Goal: Task Accomplishment & Management: Manage account settings

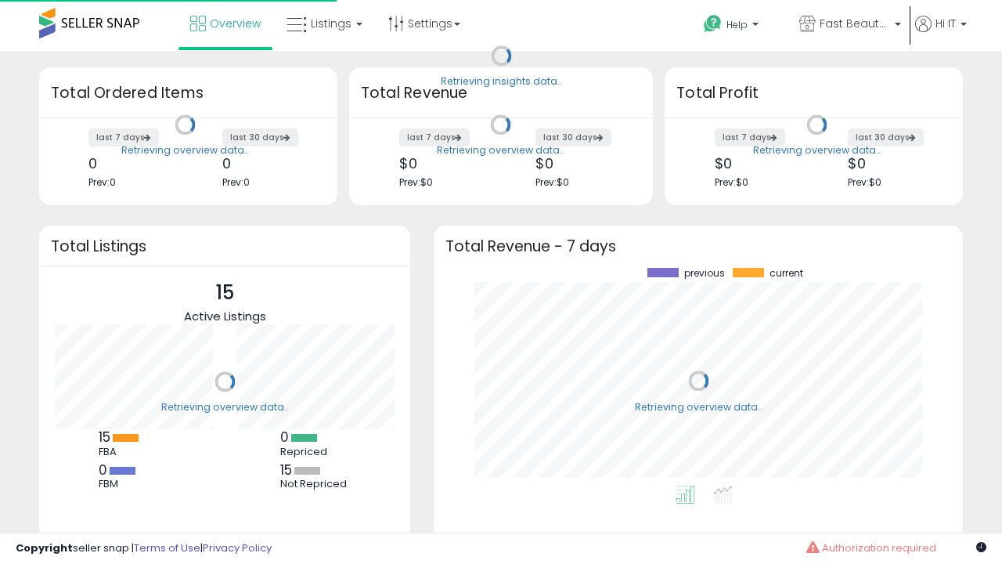
scroll to position [218, 498]
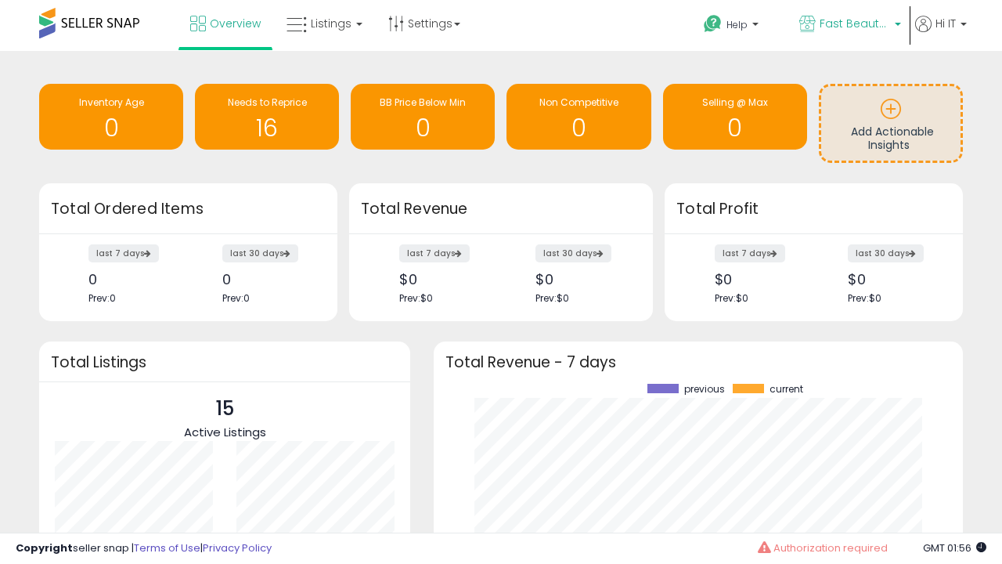
click at [849, 25] on span "Fast Beauty ([GEOGRAPHIC_DATA])" at bounding box center [855, 24] width 70 height 16
click at [0, 0] on span "You are Beautiful (IT)" at bounding box center [0, 0] width 0 height 0
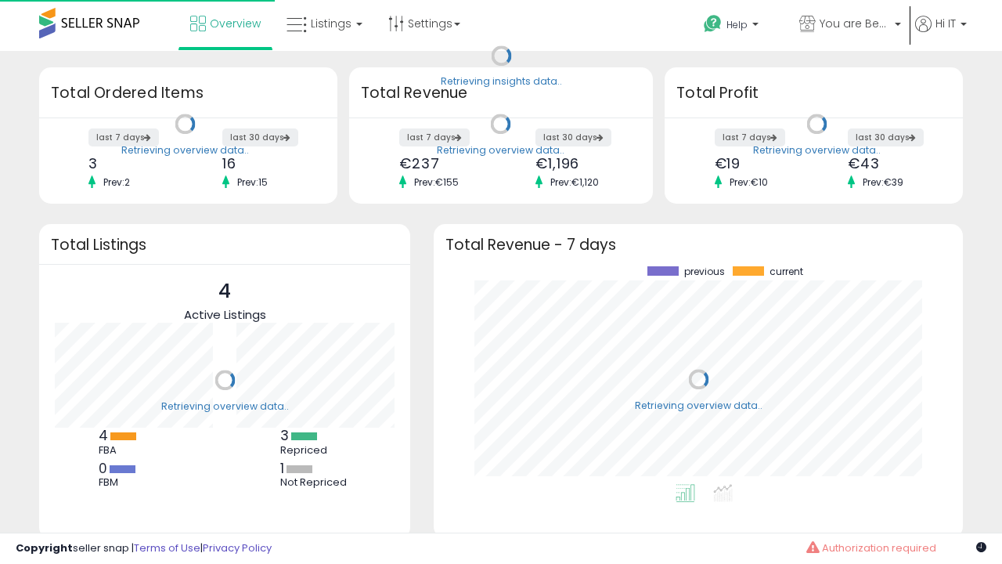
scroll to position [218, 498]
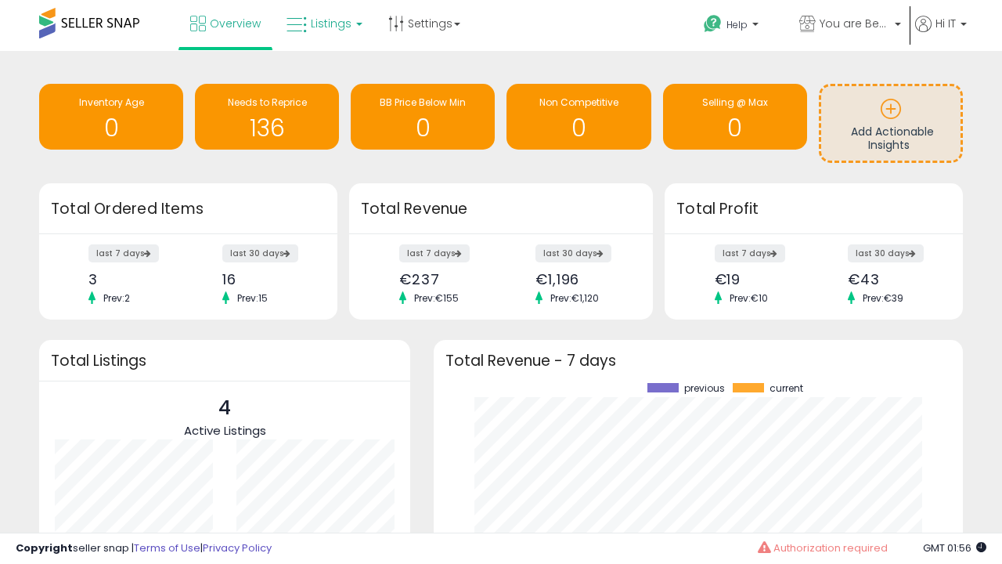
click at [323, 23] on span "Listings" at bounding box center [331, 24] width 41 height 16
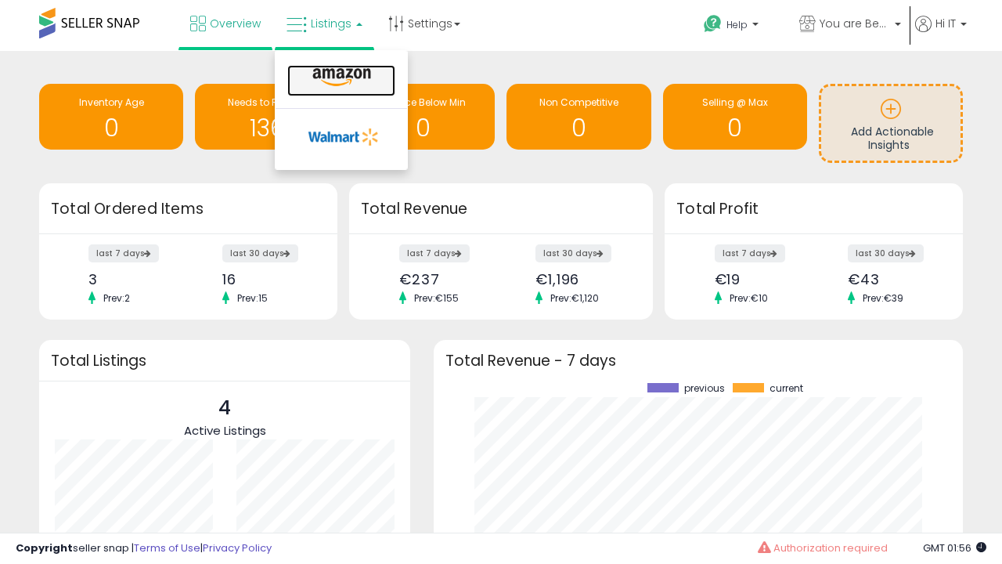
click at [340, 77] on icon at bounding box center [342, 77] width 68 height 20
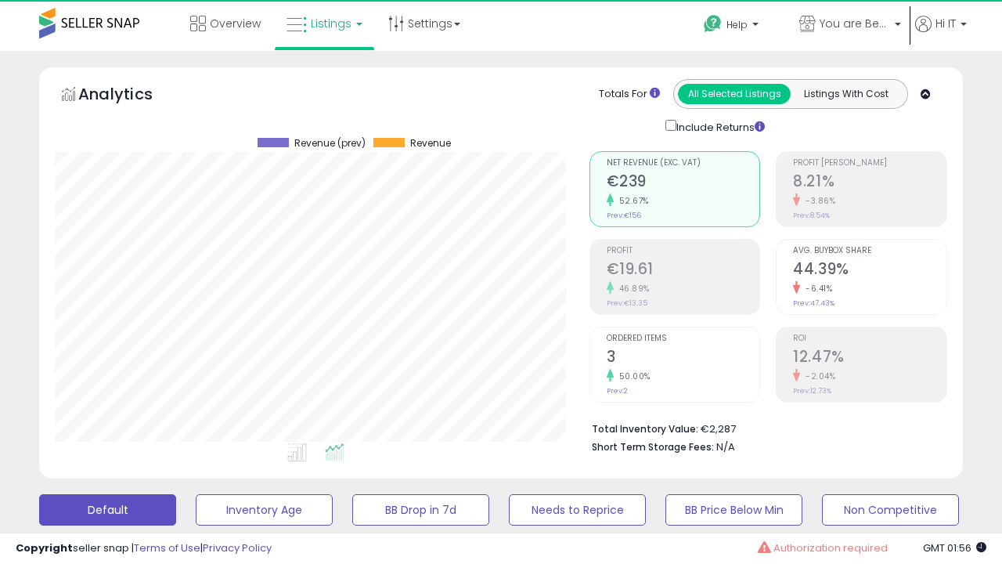
scroll to position [321, 534]
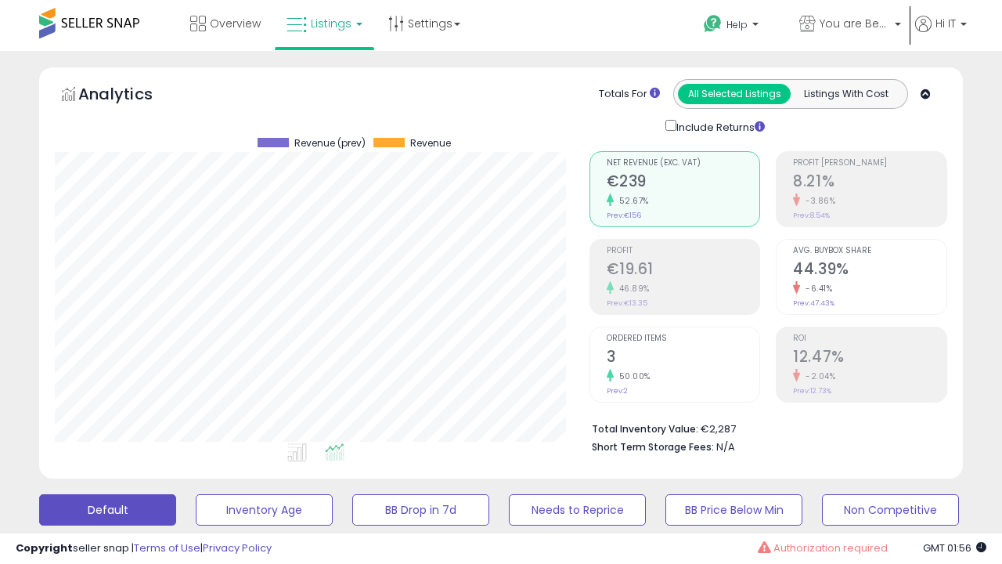
click at [196, 494] on button "All_Inventory" at bounding box center [264, 509] width 137 height 31
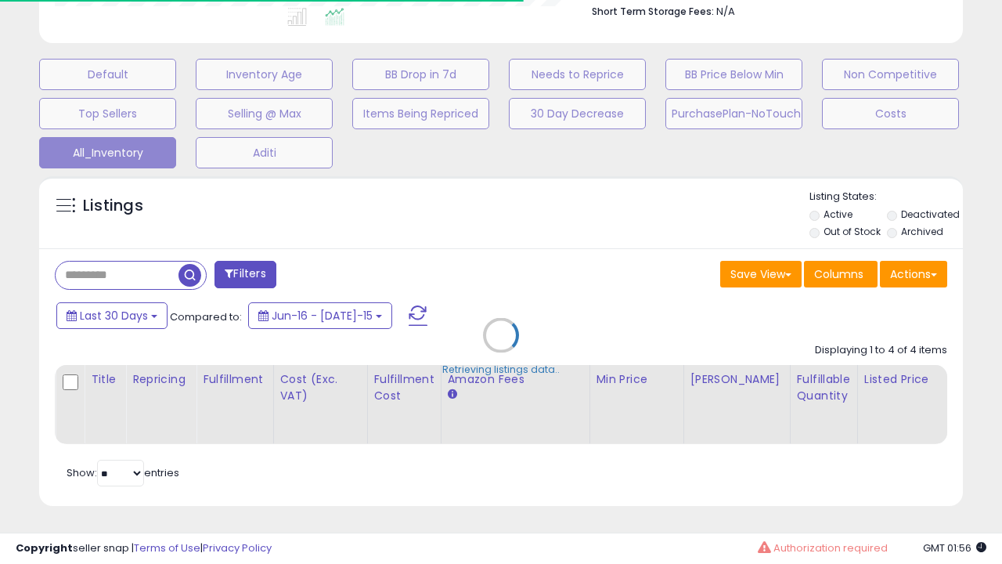
scroll to position [0, 12]
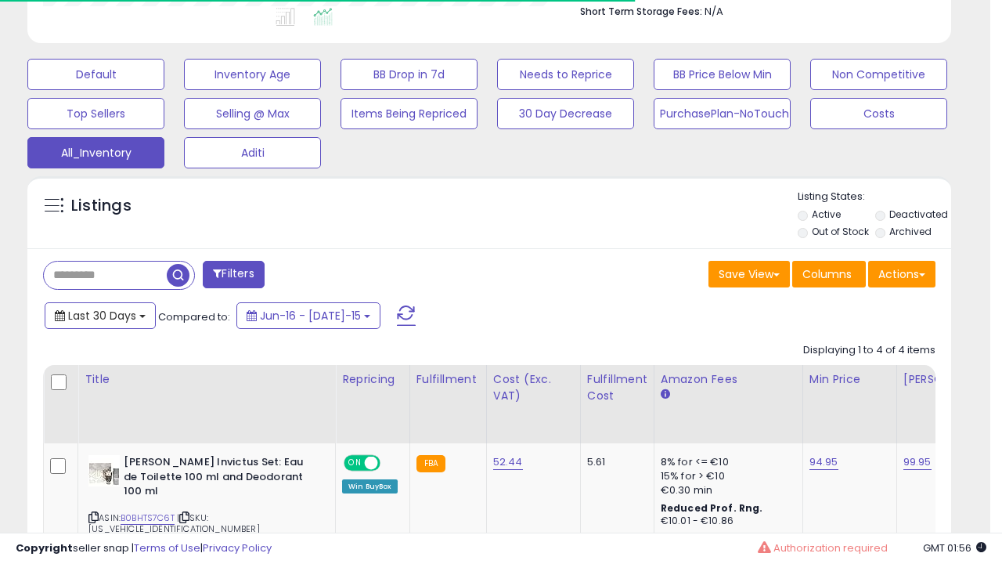
click at [99, 314] on span "Last 30 Days" at bounding box center [102, 316] width 68 height 16
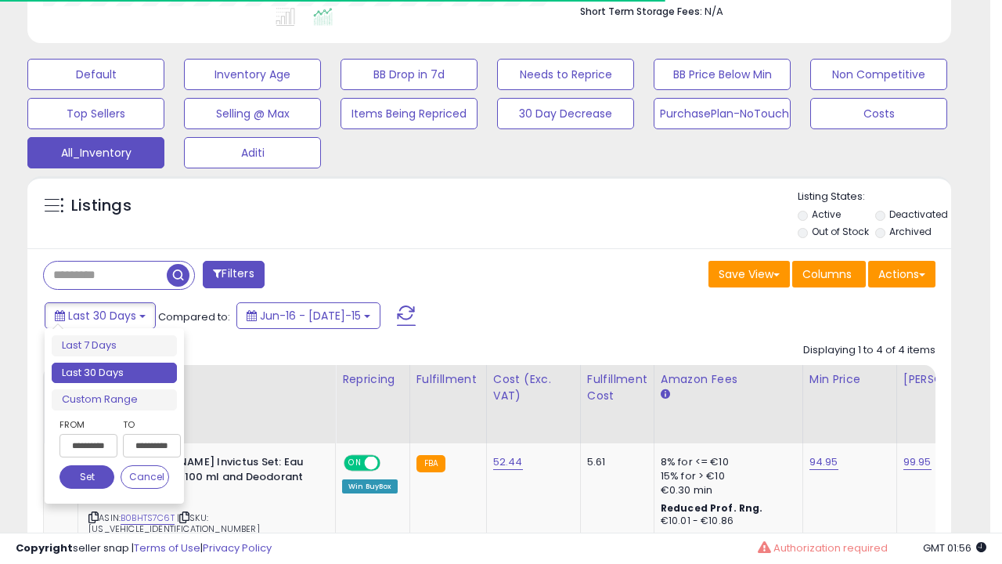
click at [114, 373] on li "Last 30 Days" at bounding box center [114, 372] width 125 height 21
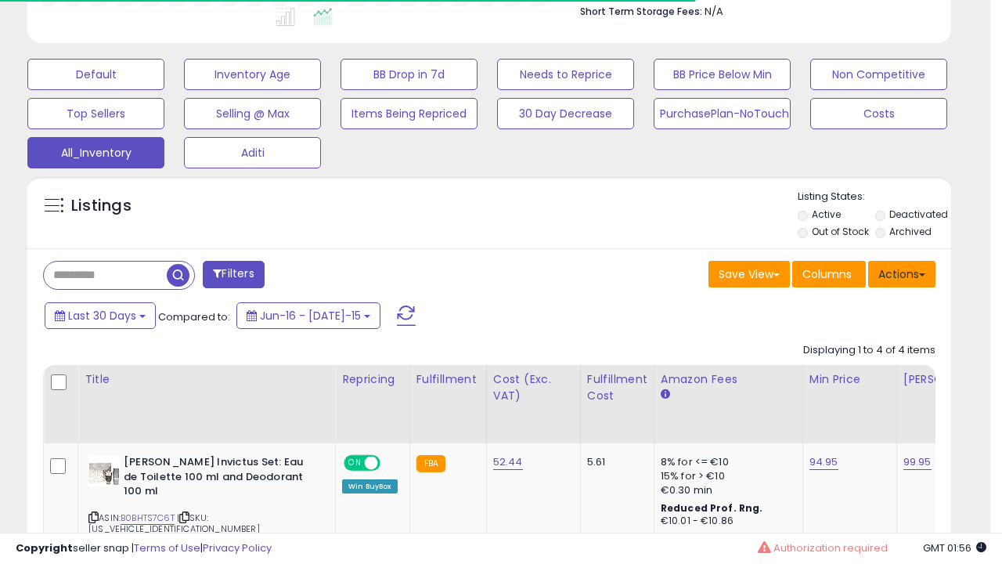
click at [902, 272] on button "Actions" at bounding box center [901, 274] width 67 height 27
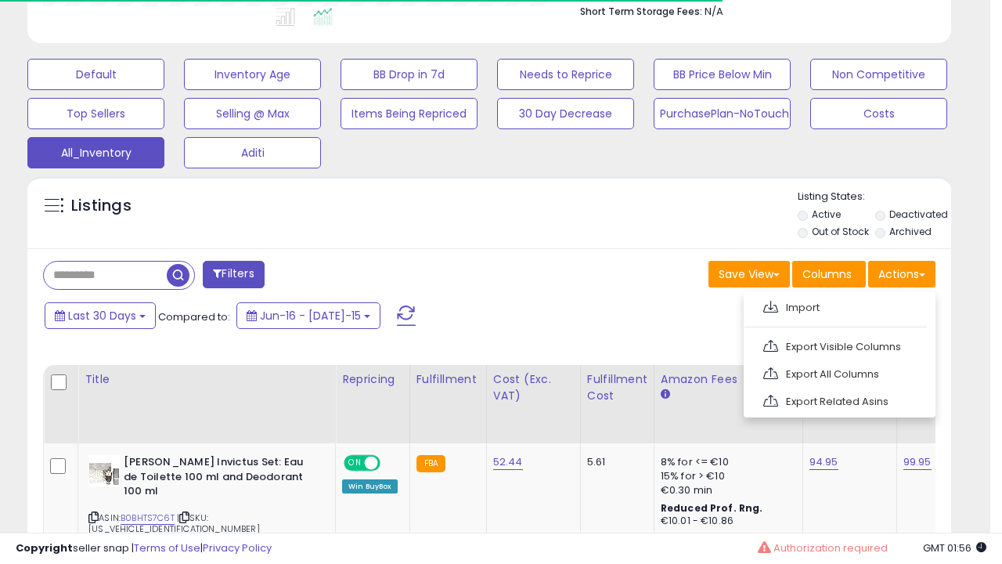
click at [838, 372] on link "Export All Columns" at bounding box center [837, 374] width 171 height 24
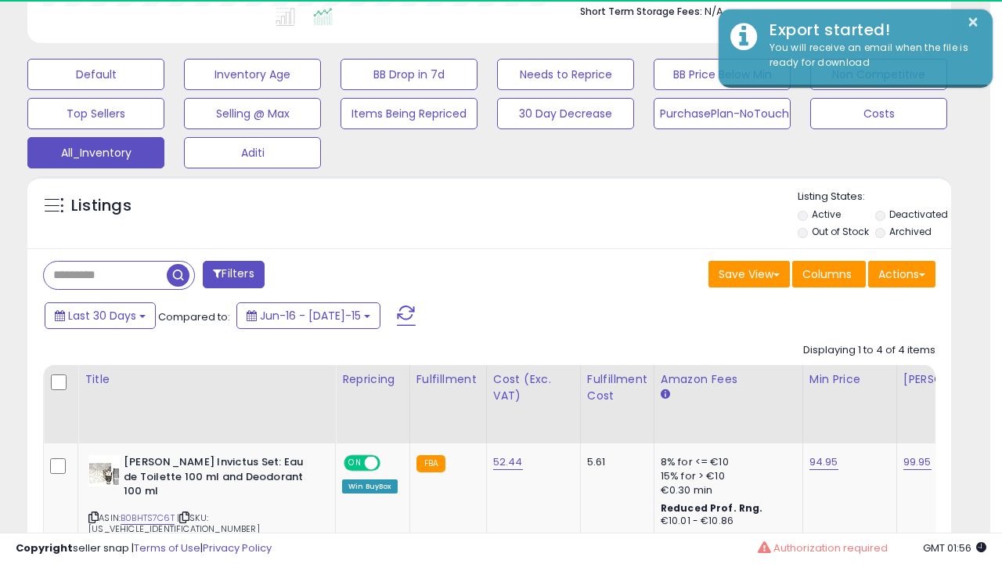
scroll to position [321, 534]
